Goal: Task Accomplishment & Management: Complete application form

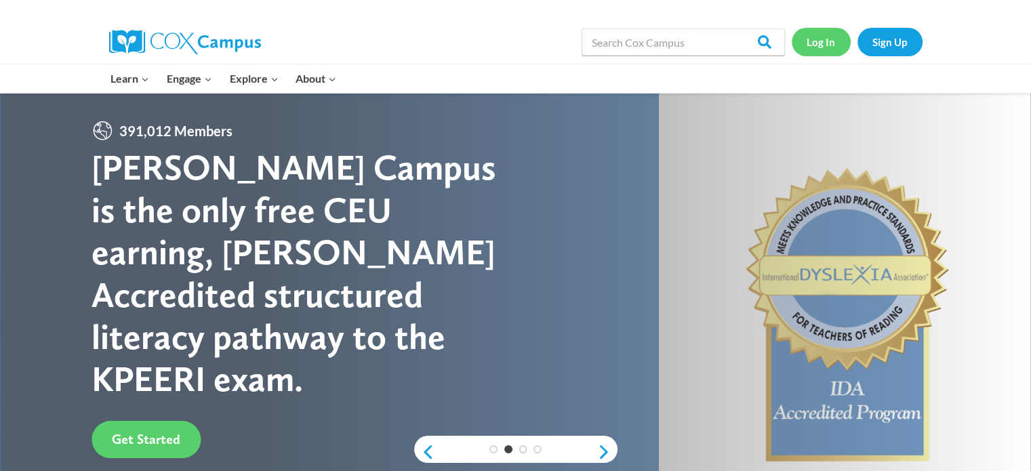
click at [818, 38] on link "Log In" at bounding box center [821, 42] width 59 height 28
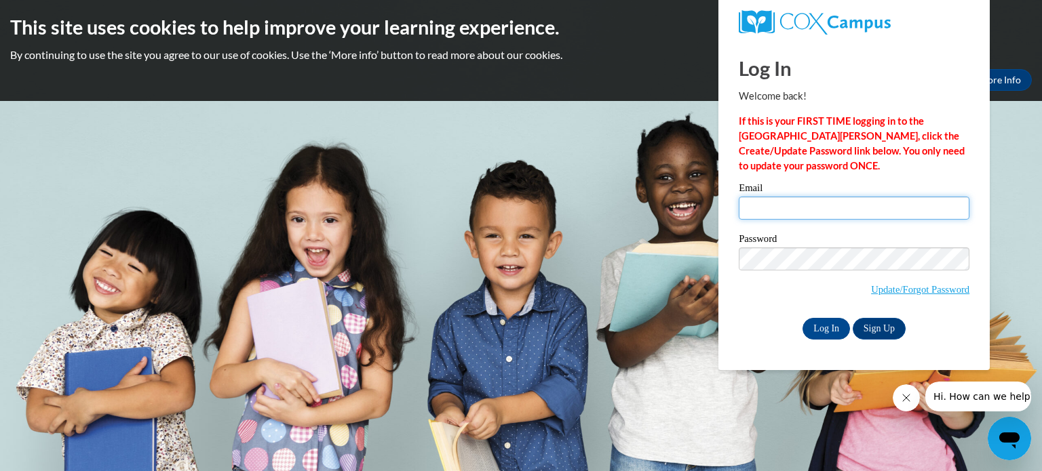
click at [762, 210] on input "Email" at bounding box center [853, 208] width 231 height 23
type input "[EMAIL_ADDRESS][DOMAIN_NAME]"
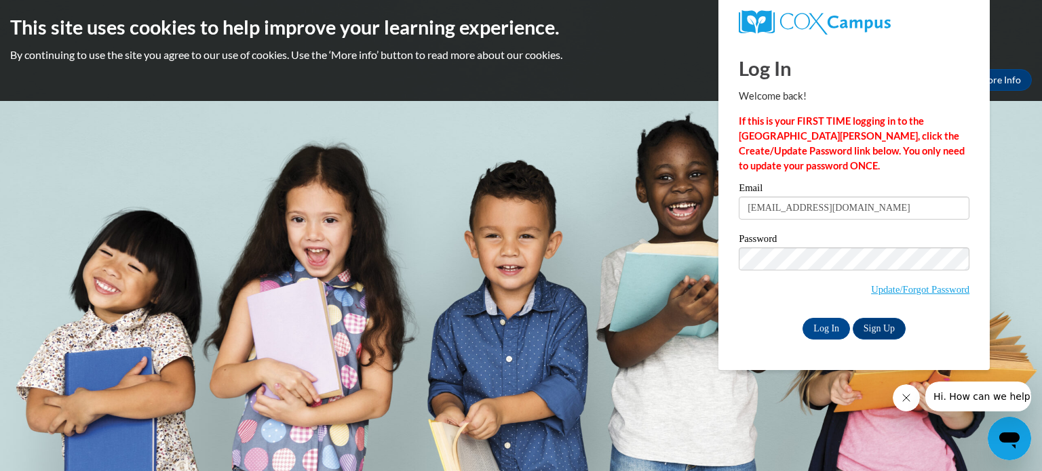
click at [802, 318] on input "Log In" at bounding box center [825, 329] width 47 height 22
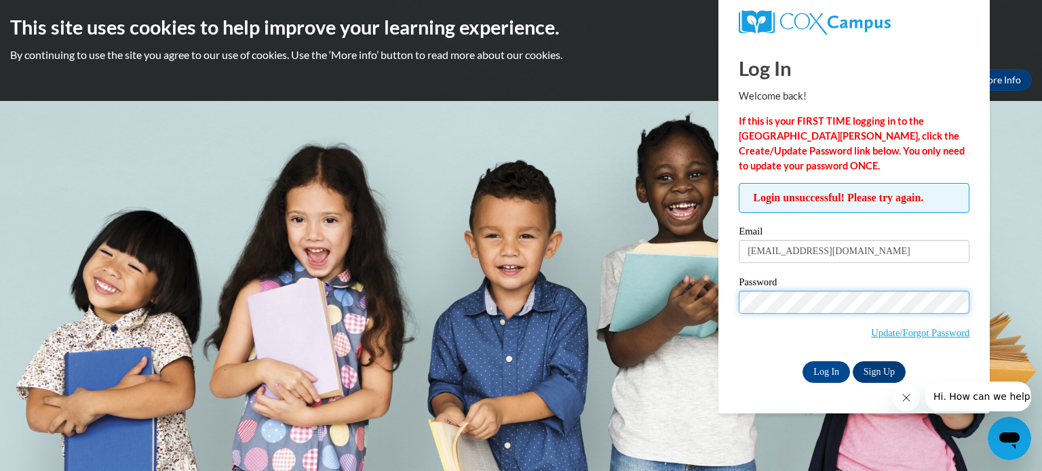
click at [802, 361] on input "Log In" at bounding box center [825, 372] width 47 height 22
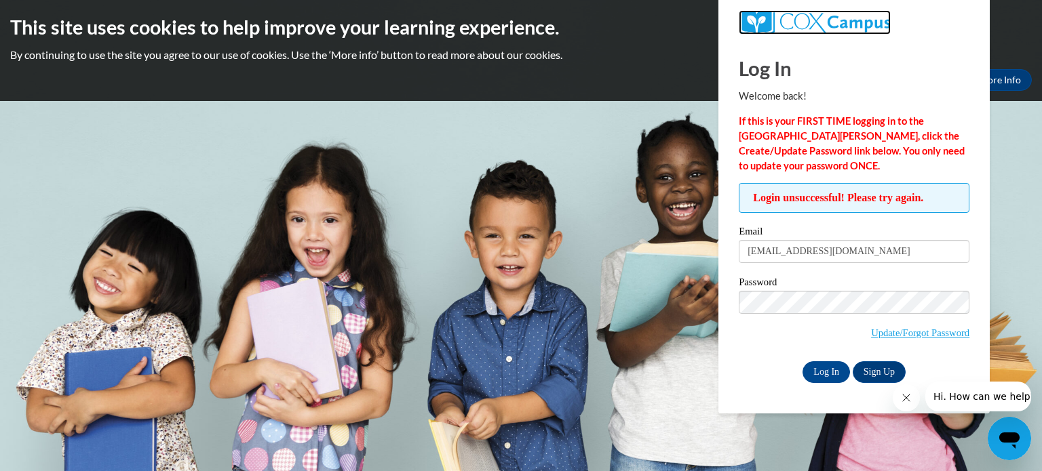
click at [801, 16] on img at bounding box center [814, 22] width 152 height 24
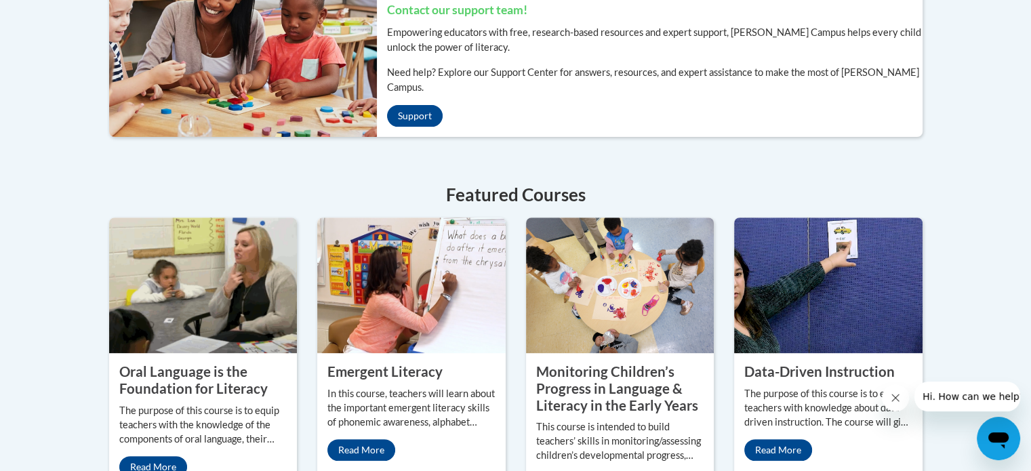
scroll to position [393, 0]
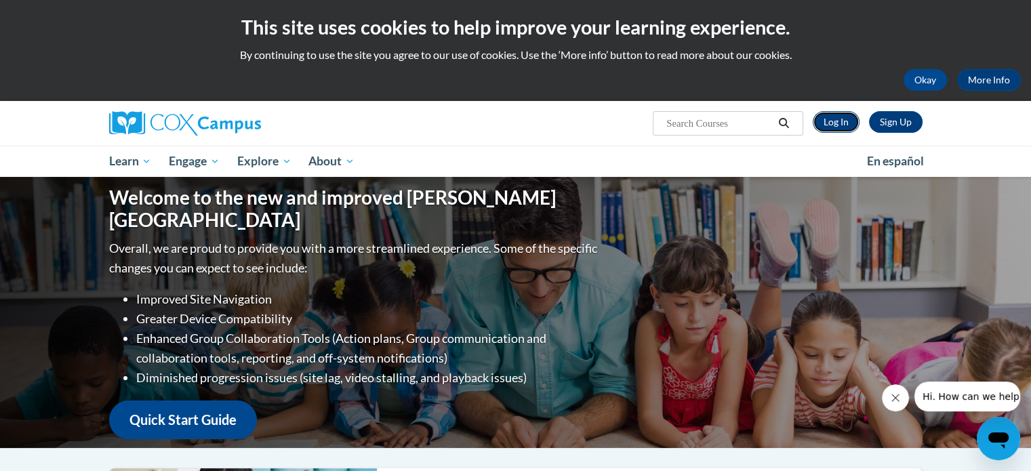
click at [832, 125] on link "Log In" at bounding box center [836, 122] width 47 height 22
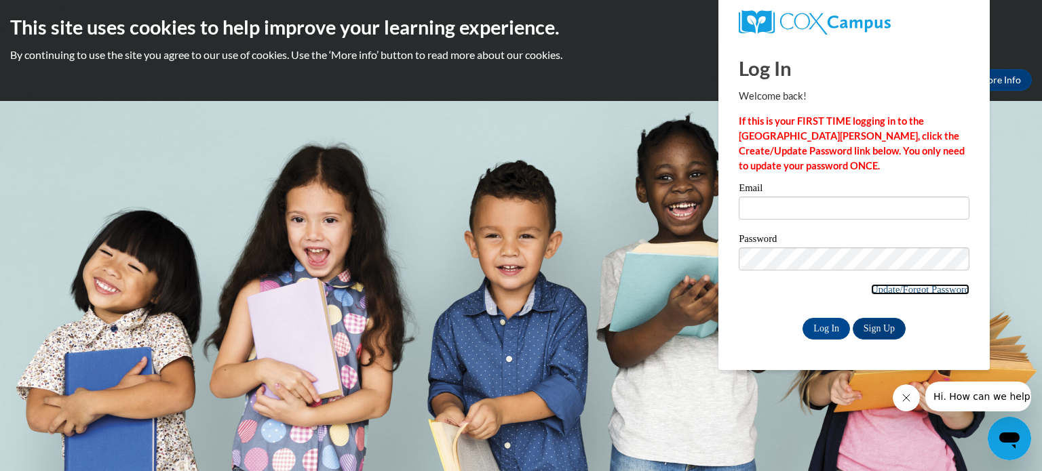
click at [896, 289] on link "Update/Forgot Password" at bounding box center [920, 289] width 98 height 11
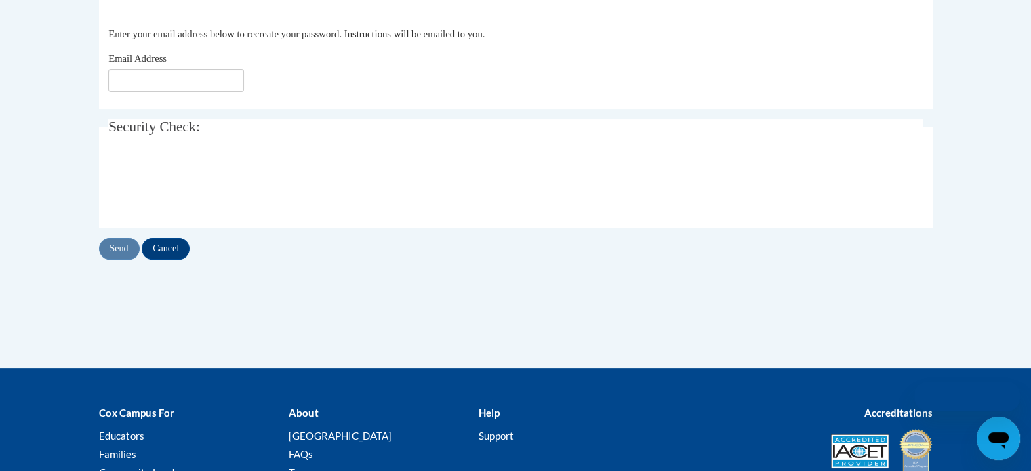
scroll to position [292, 0]
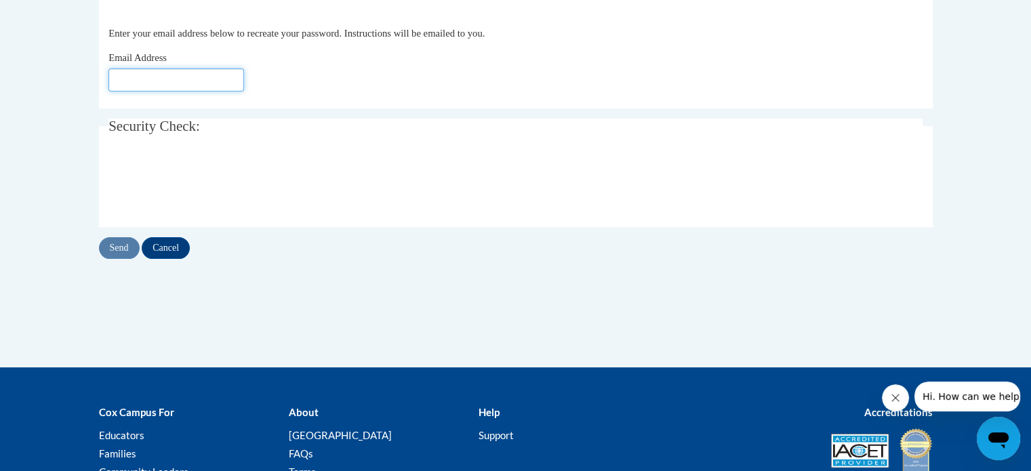
click at [212, 71] on input "Email Address" at bounding box center [177, 79] width 136 height 23
type input "c"
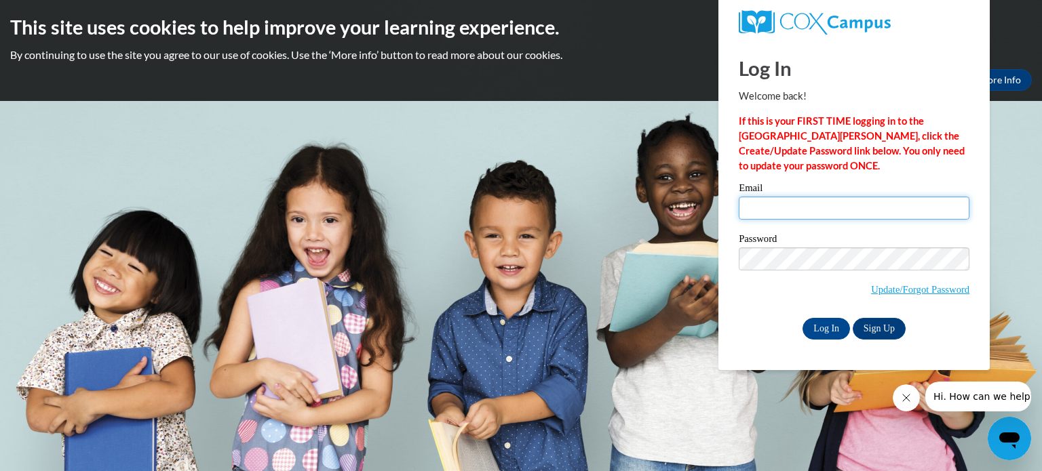
click at [763, 209] on input "Email" at bounding box center [853, 208] width 231 height 23
type input "[EMAIL_ADDRESS][DOMAIN_NAME]"
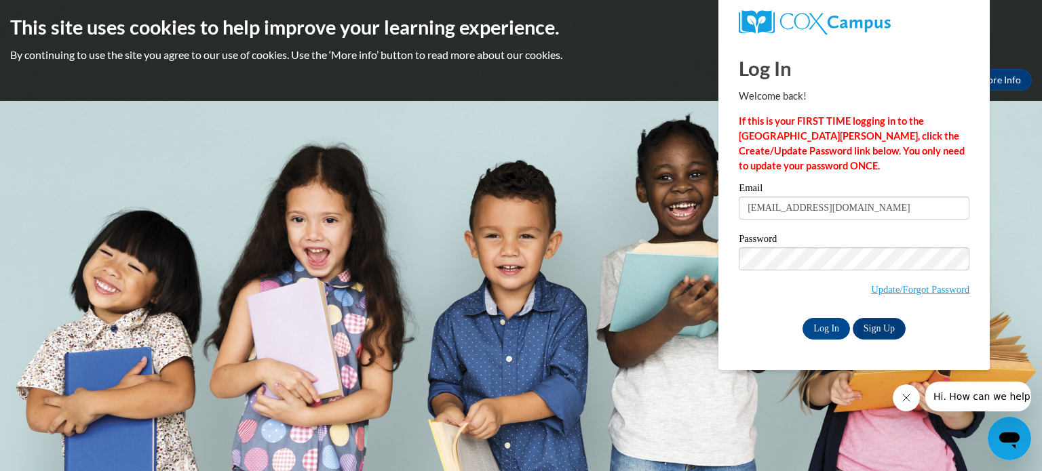
click at [1027, 237] on body "This site uses cookies to help improve your learning experience. By continuing …" at bounding box center [521, 235] width 1042 height 471
click at [912, 291] on link "Update/Forgot Password" at bounding box center [920, 289] width 98 height 11
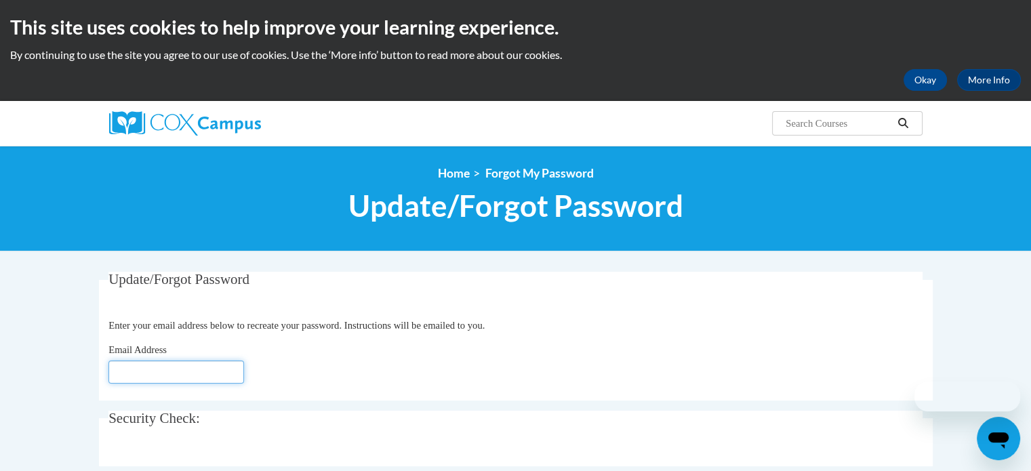
click at [191, 372] on input "Email Address" at bounding box center [177, 372] width 136 height 23
type input "[EMAIL_ADDRESS][DOMAIN_NAME]"
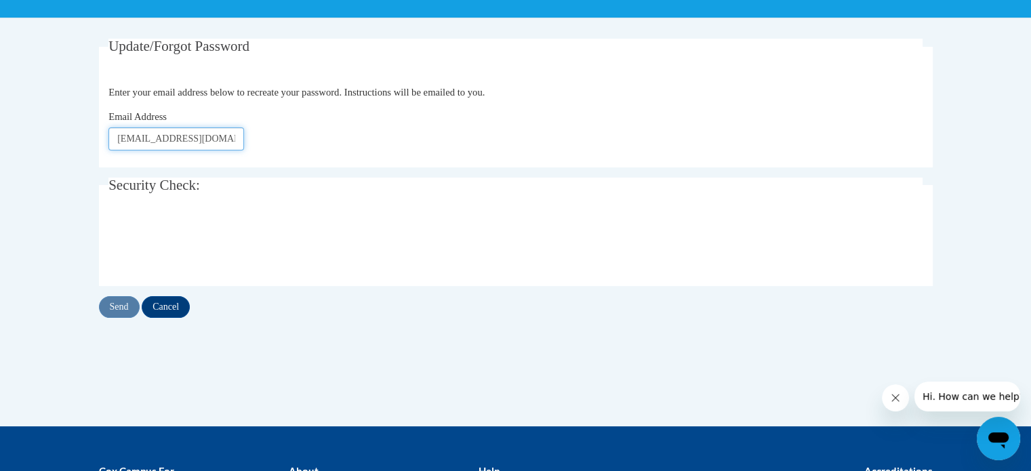
scroll to position [236, 0]
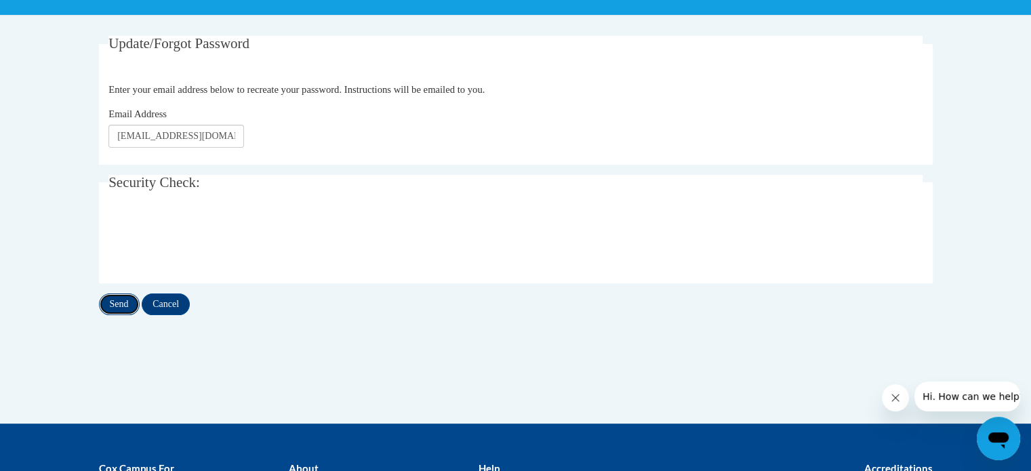
click at [119, 307] on input "Send" at bounding box center [119, 305] width 41 height 22
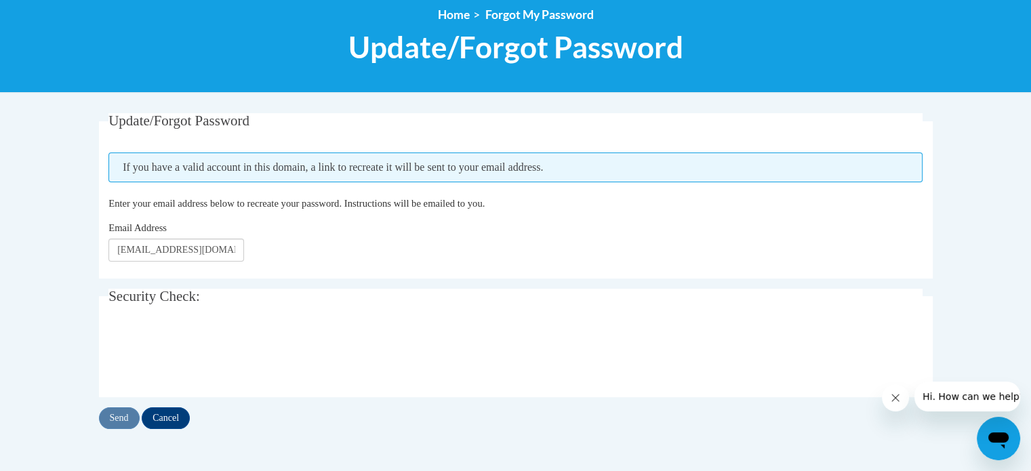
scroll to position [161, 0]
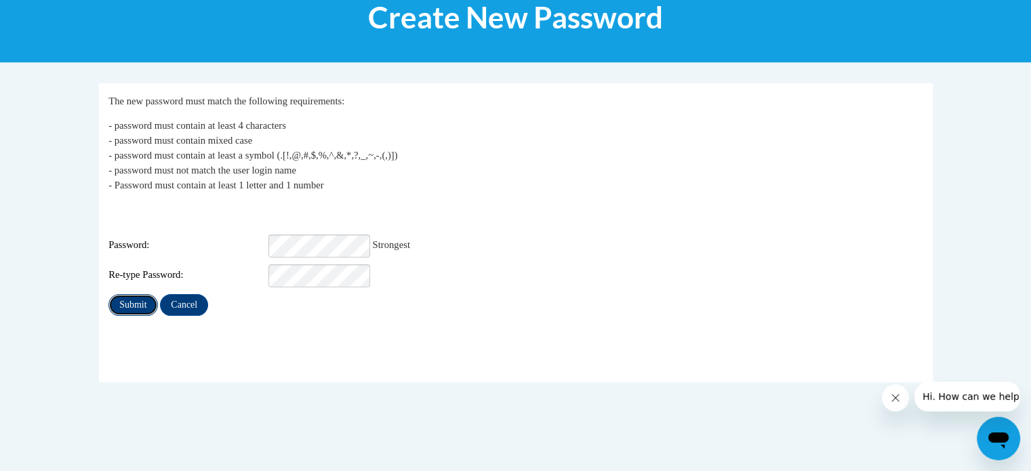
click at [134, 294] on input "Submit" at bounding box center [133, 305] width 49 height 22
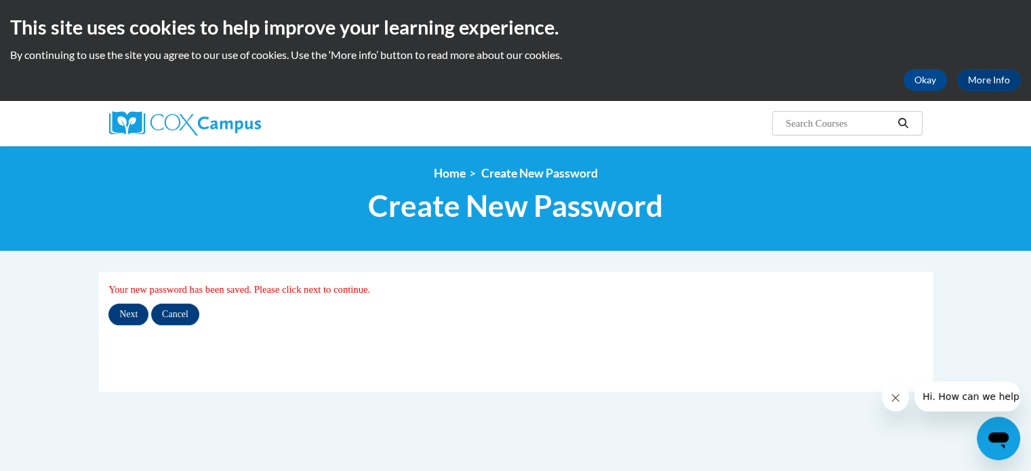
click at [869, 41] on div "This site uses cookies to help improve your learning experience. By continuing …" at bounding box center [515, 50] width 1031 height 101
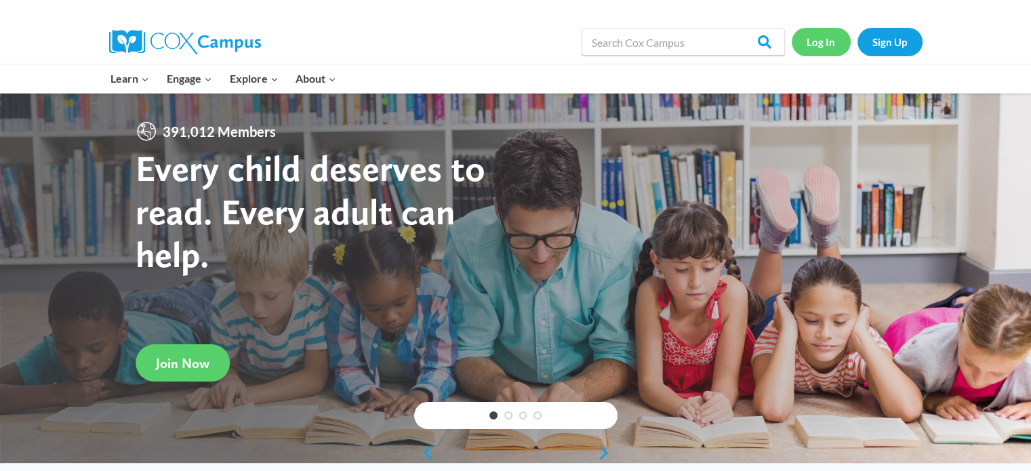
click at [818, 39] on link "Log In" at bounding box center [821, 42] width 59 height 28
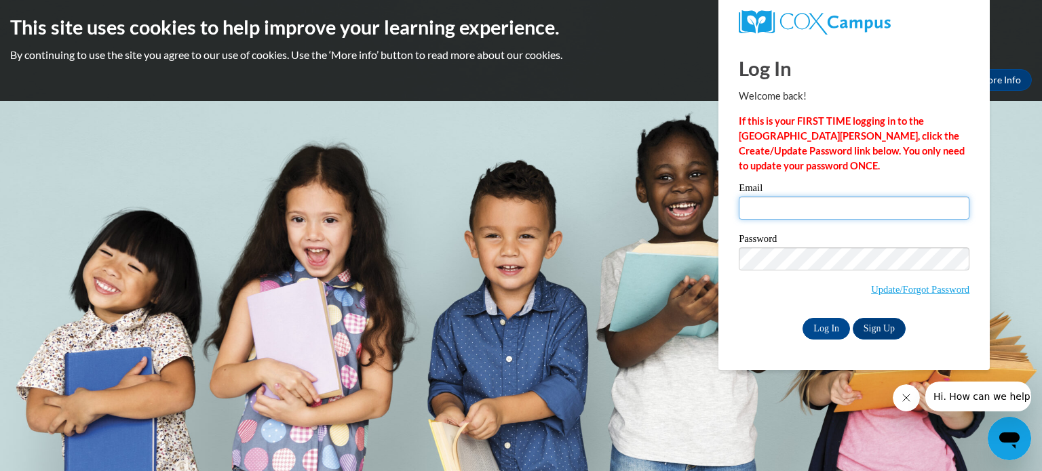
click at [774, 207] on input "Email" at bounding box center [853, 208] width 231 height 23
type input "[EMAIL_ADDRESS][DOMAIN_NAME]"
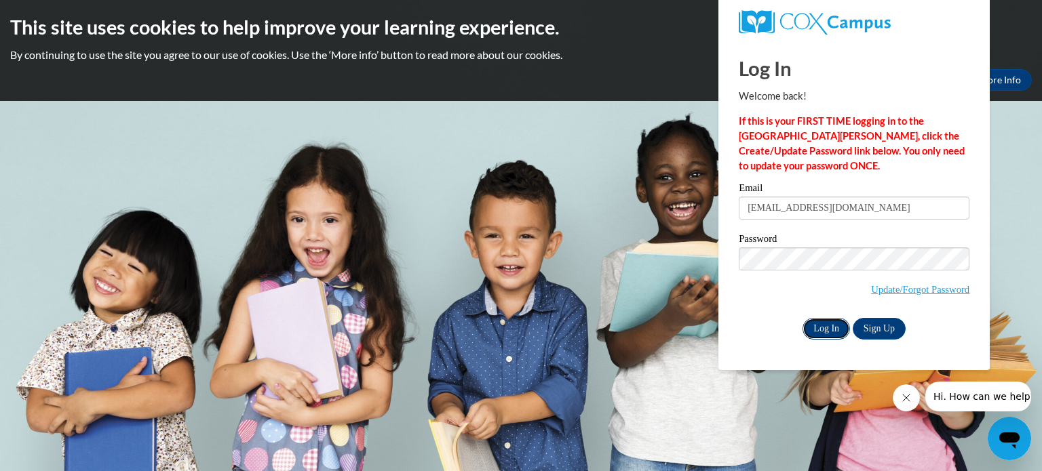
click at [825, 330] on input "Log In" at bounding box center [825, 329] width 47 height 22
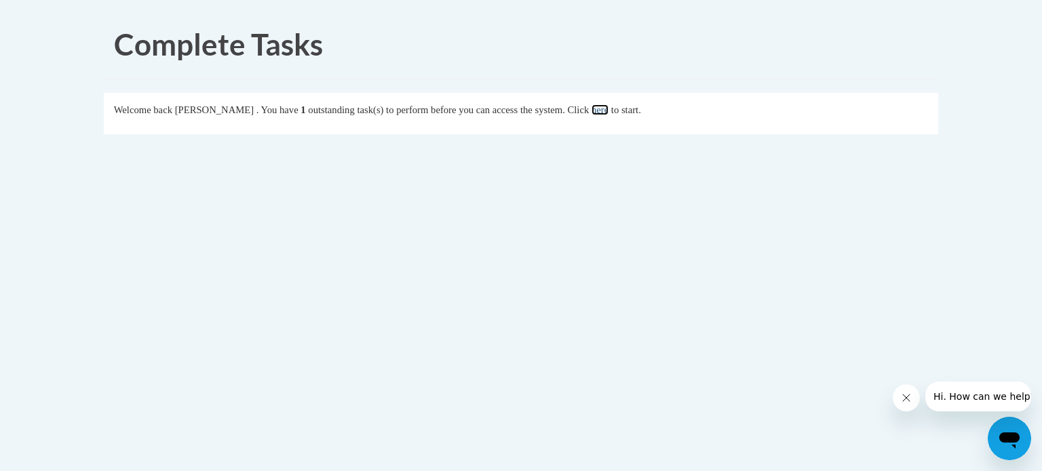
click at [608, 106] on link "here" at bounding box center [599, 109] width 17 height 11
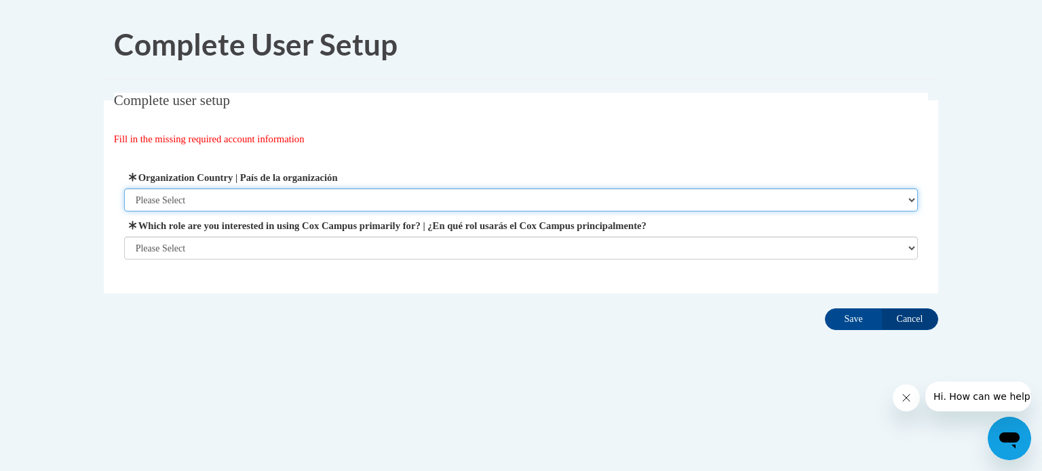
click at [513, 195] on select "Please Select United States | Estados Unidos Outside of the United States | Fue…" at bounding box center [521, 200] width 794 height 23
select select "ad49bcad-a171-4b2e-b99c-48b446064914"
click at [124, 189] on select "Please Select United States | Estados Unidos Outside of the United States | Fue…" at bounding box center [521, 200] width 794 height 23
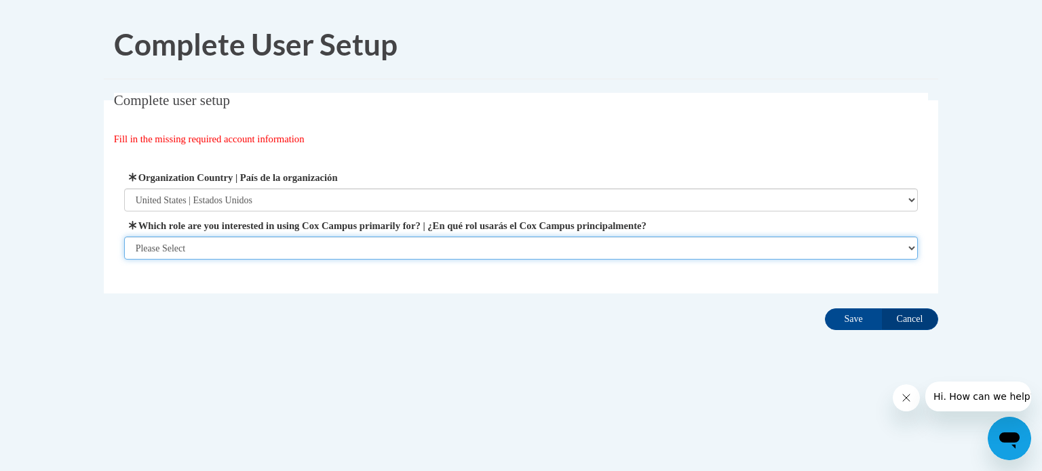
click at [319, 250] on select "Please Select College/University | Colegio/Universidad Community/Nonprofit Part…" at bounding box center [521, 248] width 794 height 23
select select "fbf2d438-af2f-41f8-98f1-81c410e29de3"
click at [124, 260] on select "Please Select College/University | Colegio/Universidad Community/Nonprofit Part…" at bounding box center [521, 248] width 794 height 23
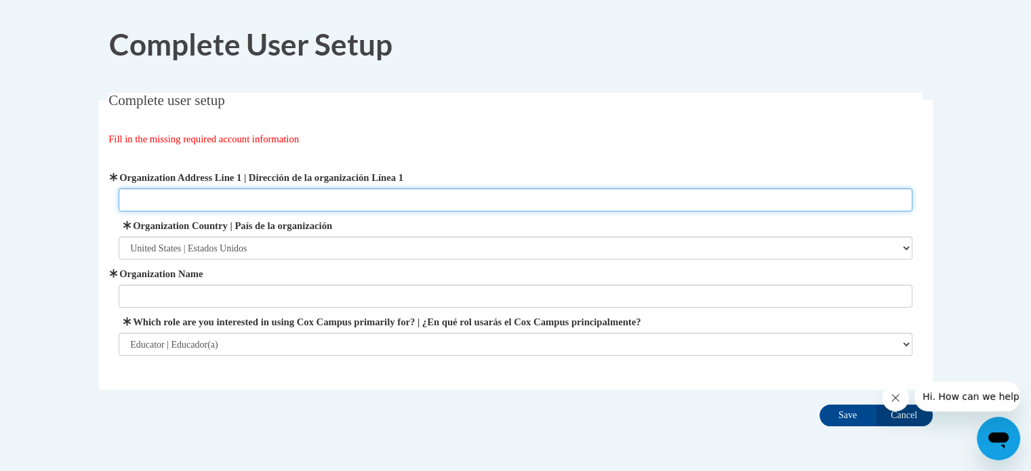
click at [292, 198] on input "Organization Address Line 1 | Dirección de la organización Línea 1" at bounding box center [516, 200] width 794 height 23
type input "7714 20th Ave"
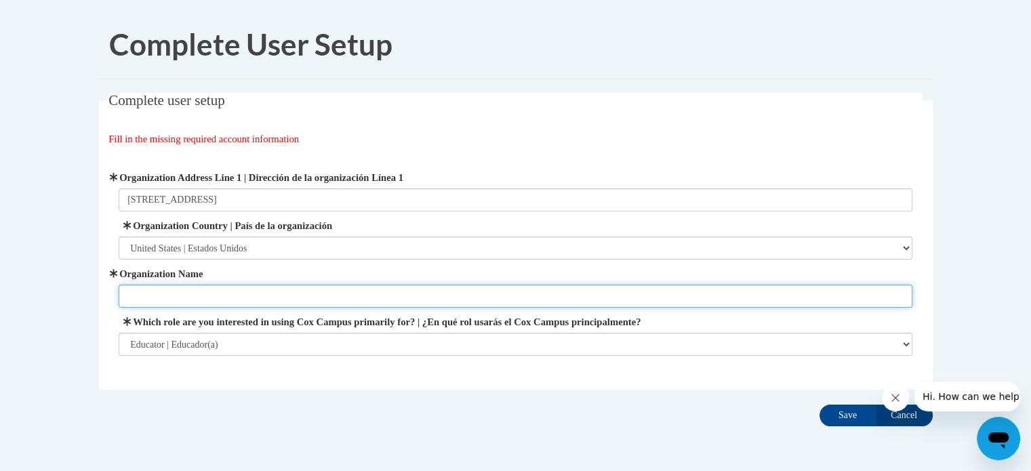
click at [252, 297] on input "Organization Name" at bounding box center [516, 296] width 794 height 23
type input "Grewenow Elementary School"
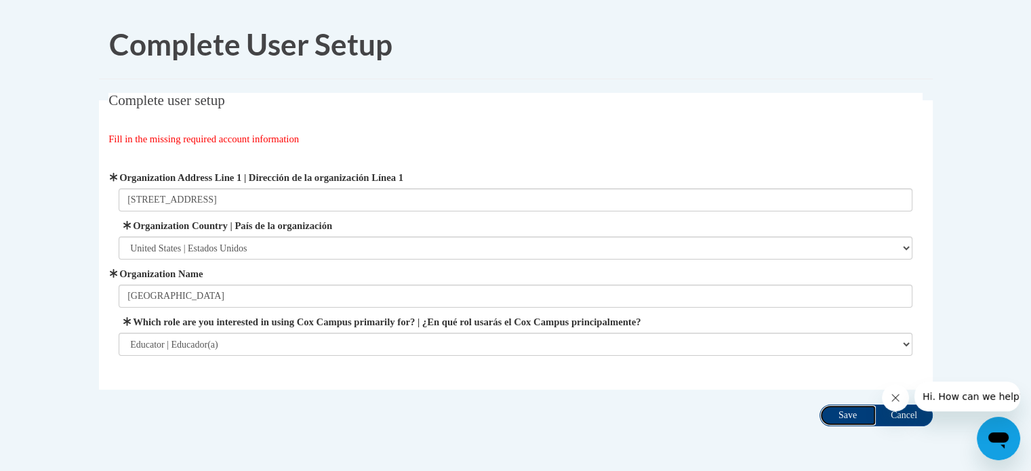
click at [846, 414] on input "Save" at bounding box center [848, 416] width 57 height 22
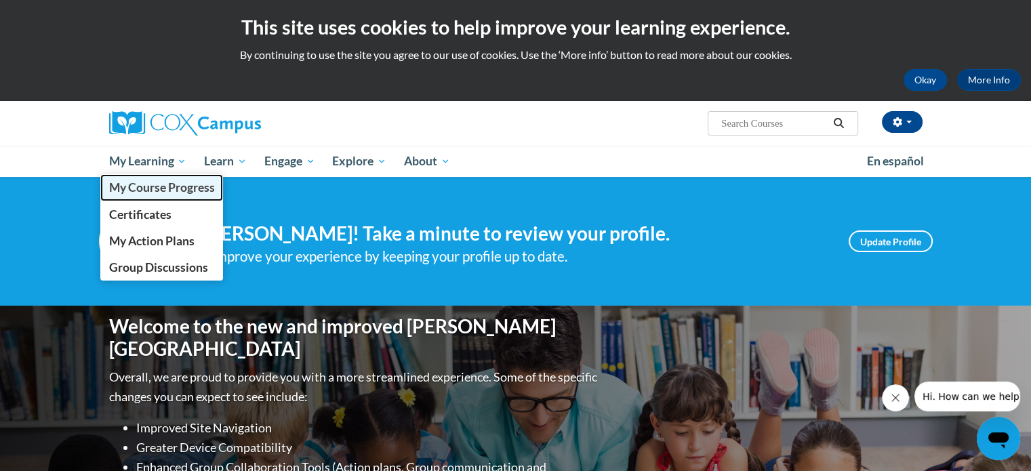
click at [155, 194] on span "My Course Progress" at bounding box center [162, 187] width 106 height 14
